Goal: Use online tool/utility

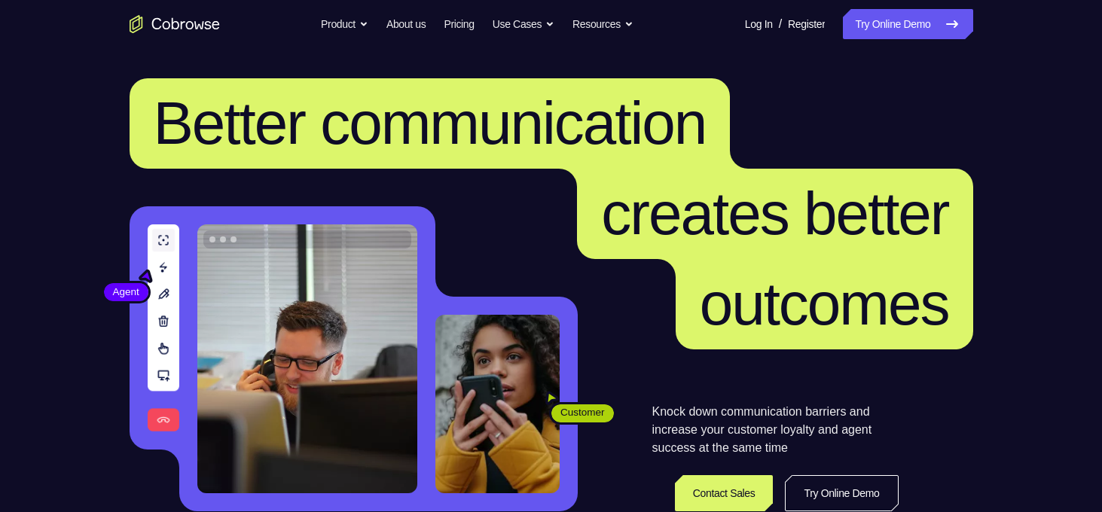
click at [894, 29] on link "Try Online Demo" at bounding box center [908, 24] width 130 height 30
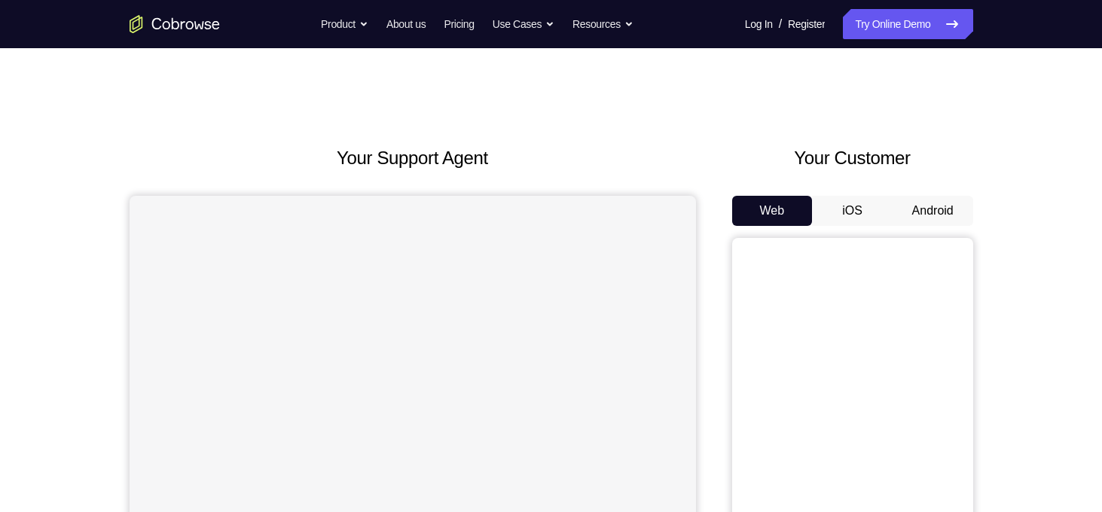
click at [932, 211] on button "Android" at bounding box center [932, 211] width 81 height 30
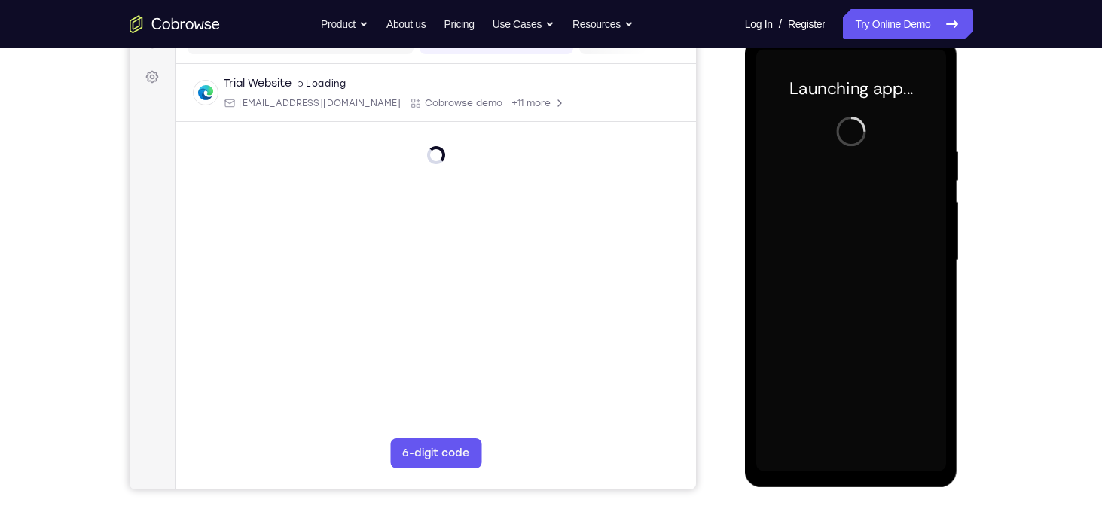
scroll to position [212, 0]
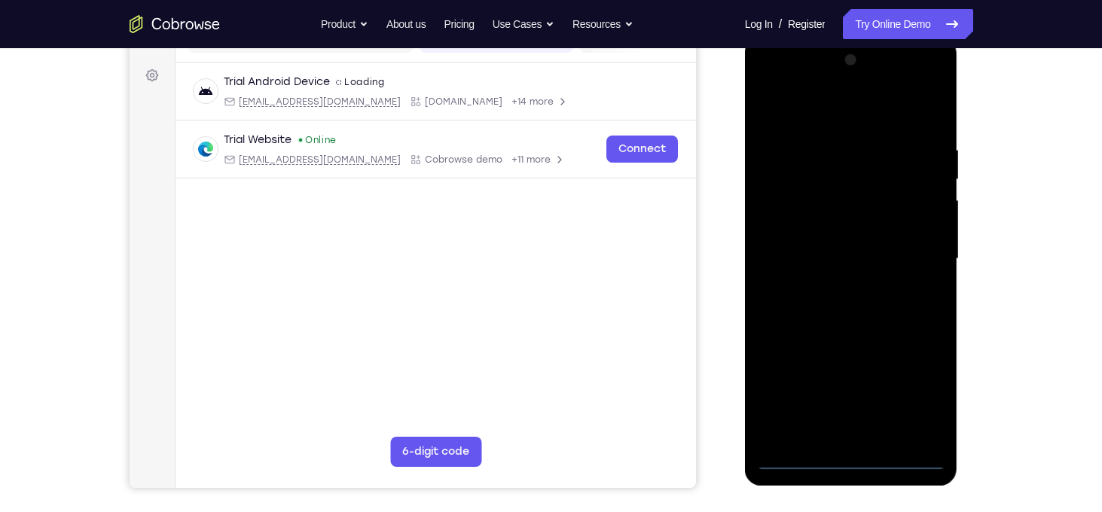
click at [847, 467] on div at bounding box center [851, 259] width 190 height 422
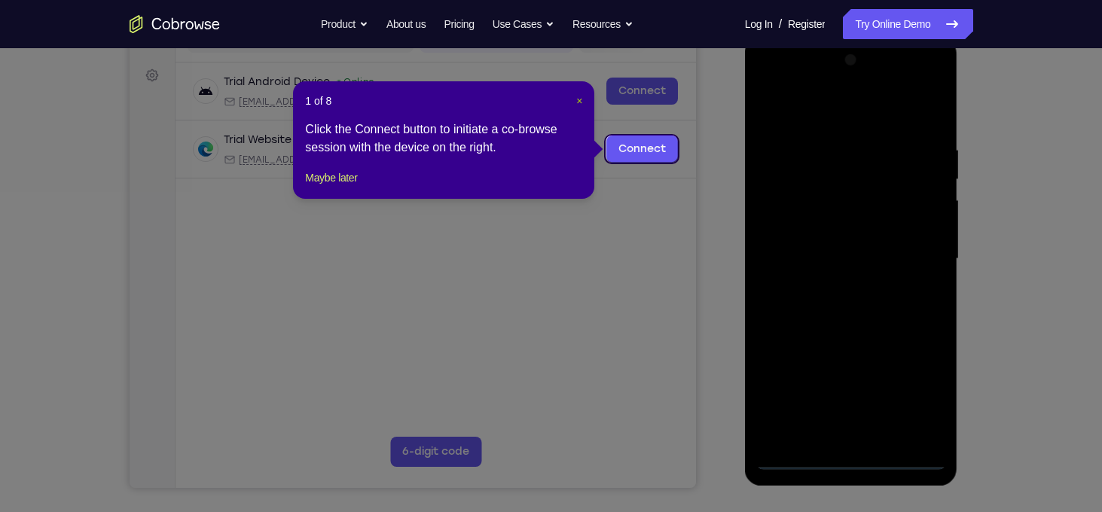
click at [576, 105] on span "×" at bounding box center [579, 101] width 6 height 12
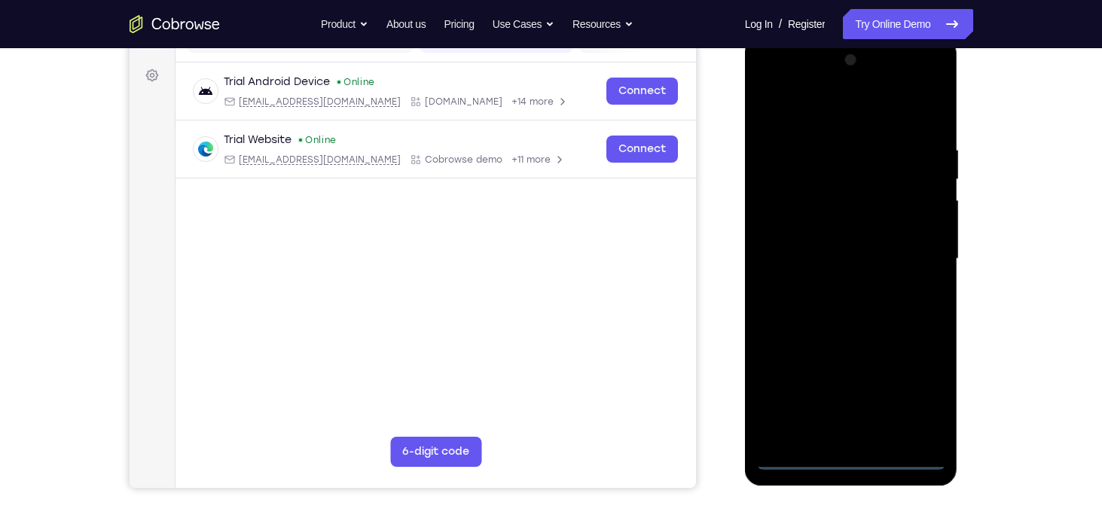
click at [905, 392] on div at bounding box center [851, 259] width 190 height 422
click at [785, 86] on div at bounding box center [851, 259] width 190 height 422
click at [907, 252] on div at bounding box center [851, 259] width 190 height 422
click at [834, 288] on div at bounding box center [851, 259] width 190 height 422
click at [831, 236] on div at bounding box center [851, 259] width 190 height 422
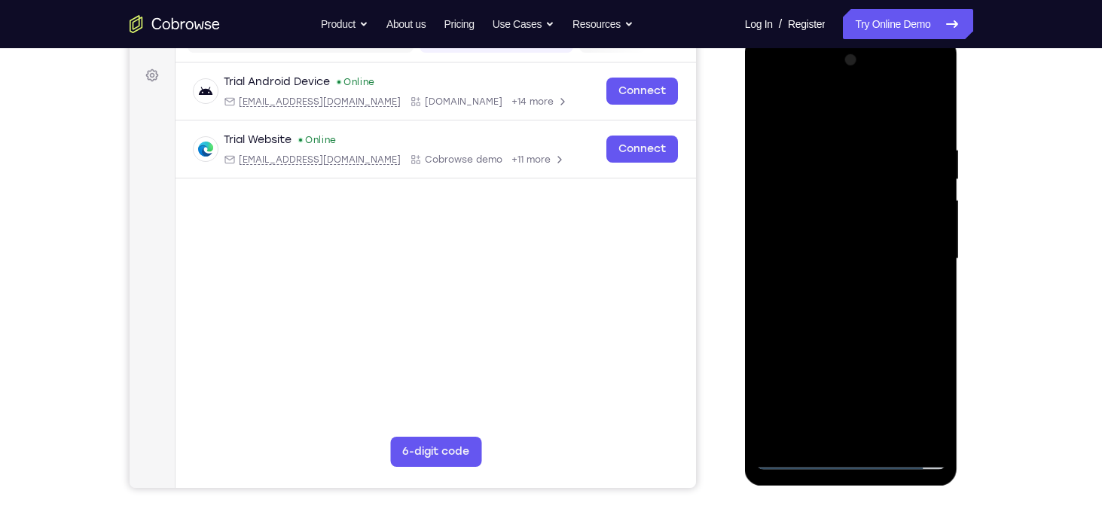
click at [814, 229] on div at bounding box center [851, 259] width 190 height 422
click at [820, 254] on div at bounding box center [851, 259] width 190 height 422
click at [825, 322] on div at bounding box center [851, 259] width 190 height 422
